Goal: Transaction & Acquisition: Purchase product/service

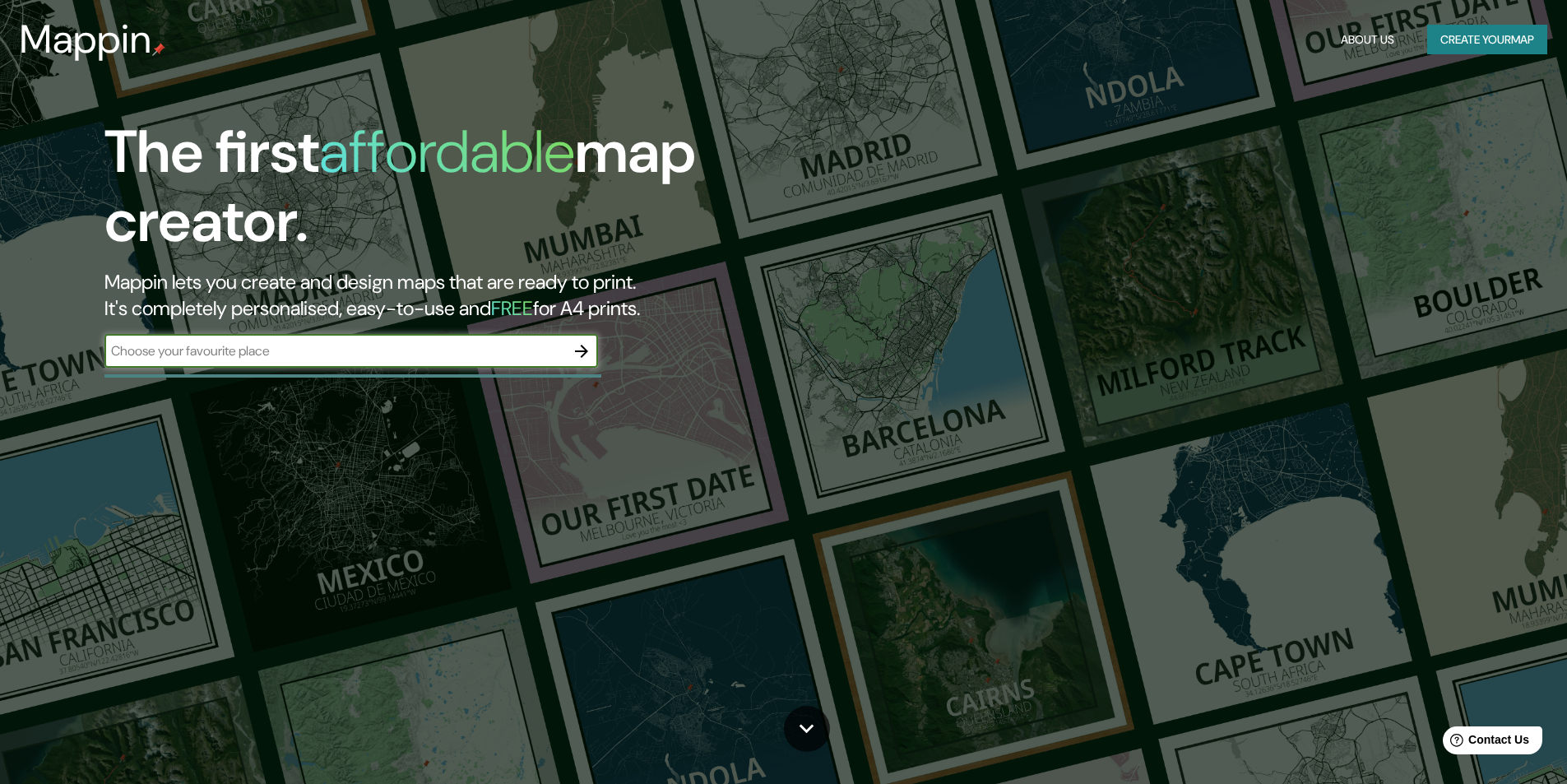
click at [517, 341] on input "text" at bounding box center [335, 350] width 461 height 19
click at [515, 345] on input "text" at bounding box center [335, 350] width 461 height 19
click at [468, 360] on input "text" at bounding box center [335, 350] width 461 height 19
paste input "4WH2+VC, Miculla 23500"
type input "4WH2+VC, Miculla 23500"
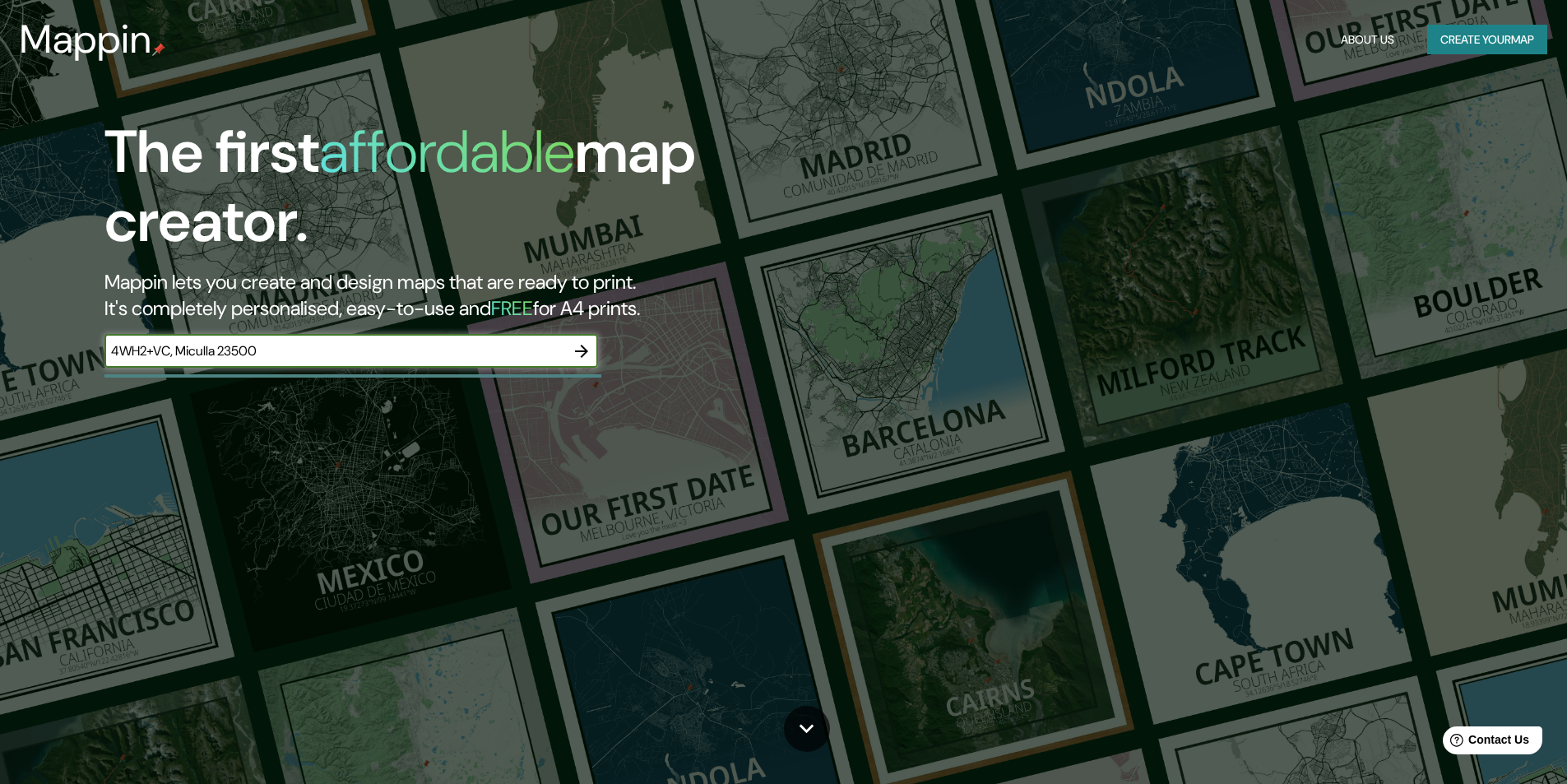
click at [592, 352] on icon "button" at bounding box center [582, 351] width 20 height 20
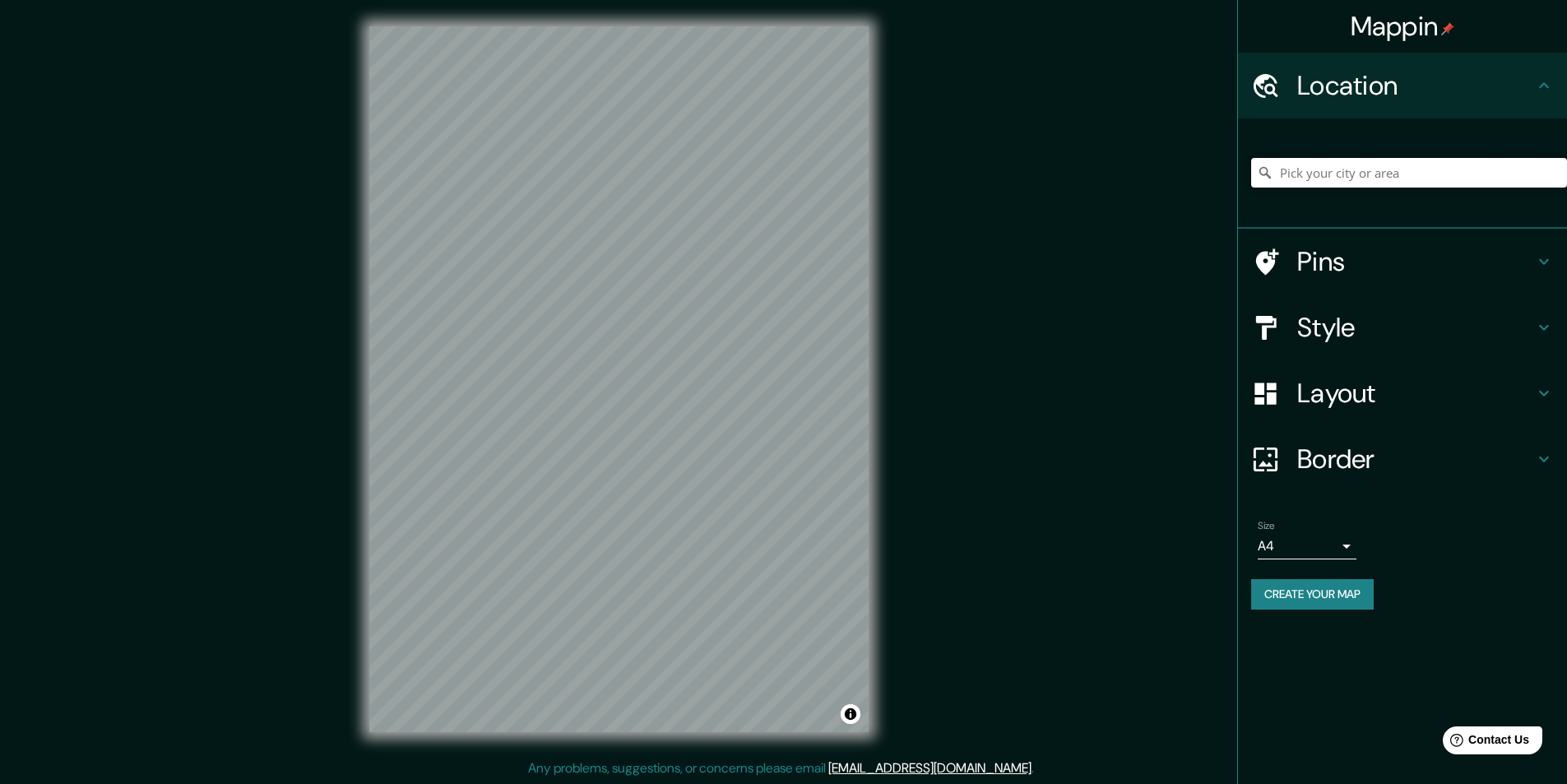
click at [1360, 172] on input "Pick your city or area" at bounding box center [1409, 172] width 316 height 30
paste input "4WH2+VC, Miculla 23500"
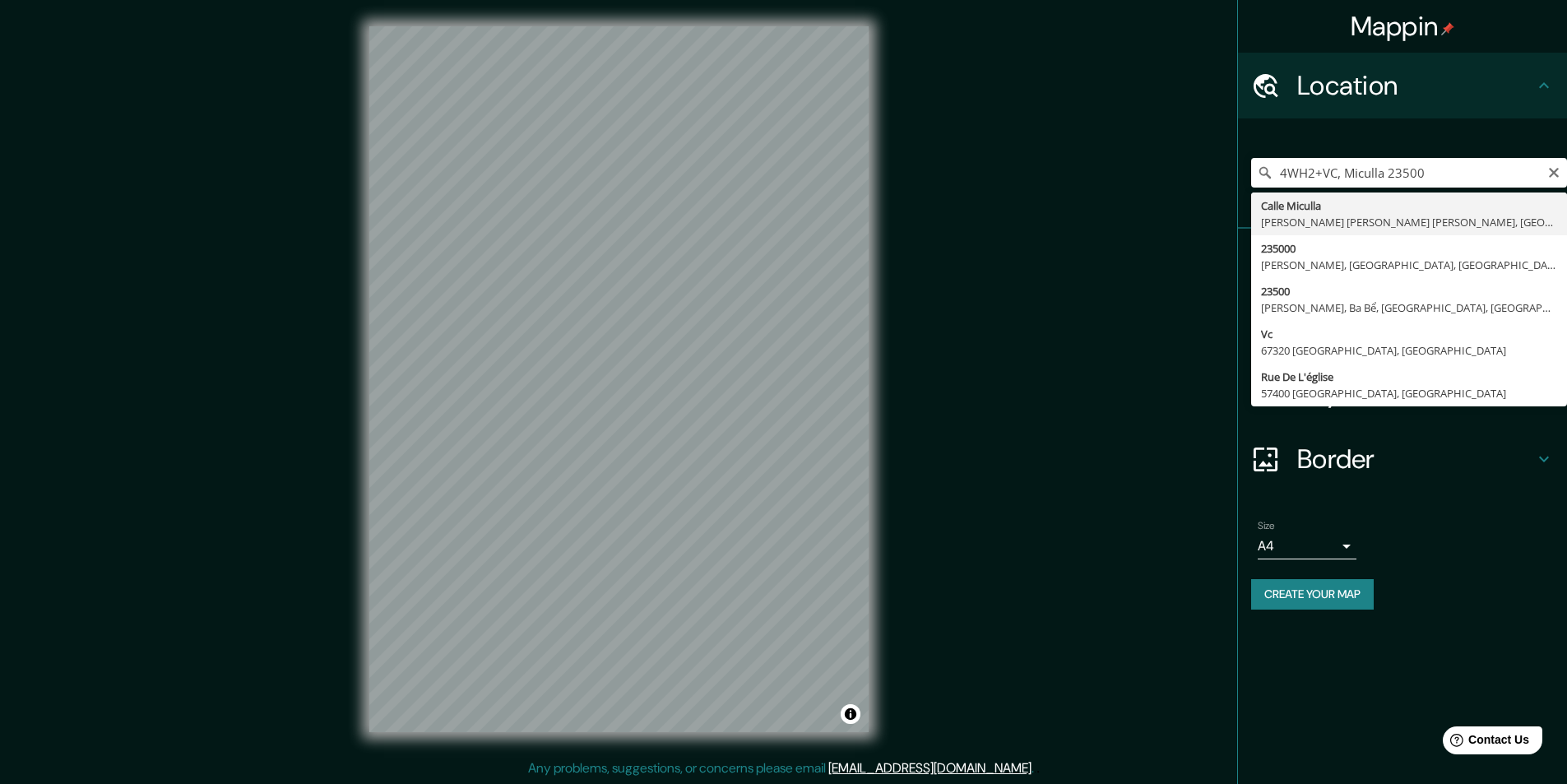
type input "[PERSON_NAME], [PERSON_NAME] [PERSON_NAME] [PERSON_NAME], [GEOGRAPHIC_DATA], [G…"
